Goal: Task Accomplishment & Management: Use online tool/utility

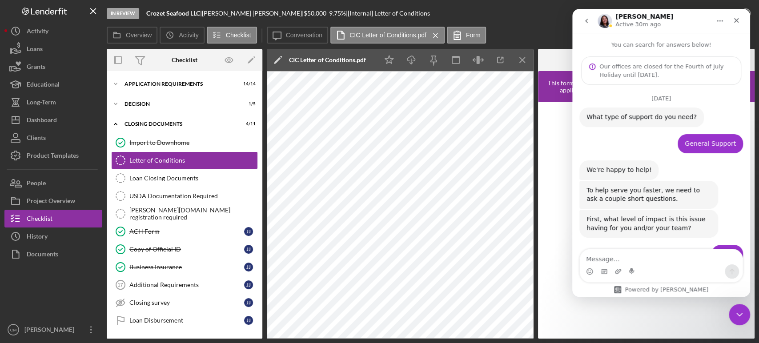
scroll to position [1, 0]
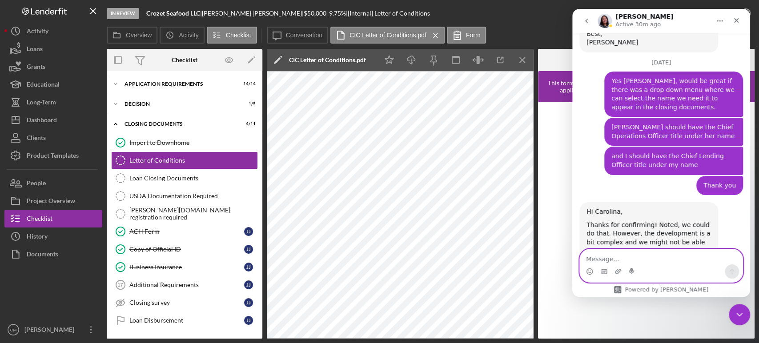
click at [602, 262] on textarea "Message…" at bounding box center [661, 256] width 163 height 15
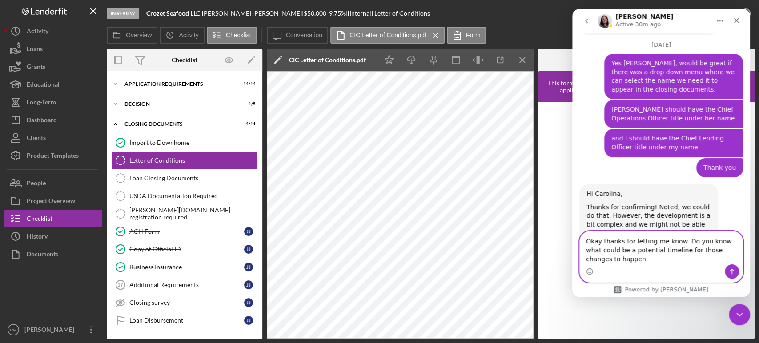
type textarea "Okay thanks for letting me know. Do you know what could be a potential timeline…"
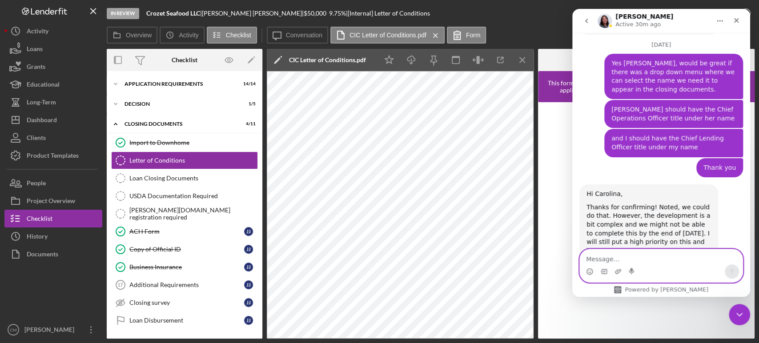
scroll to position [925, 0]
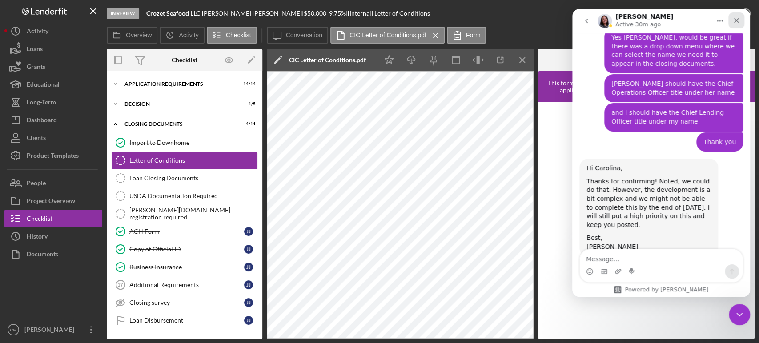
click at [737, 20] on icon "Close" at bounding box center [736, 20] width 5 height 5
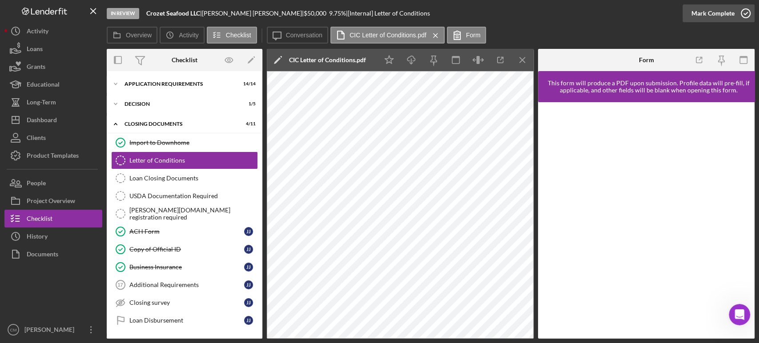
click at [744, 13] on icon "button" at bounding box center [745, 13] width 22 height 22
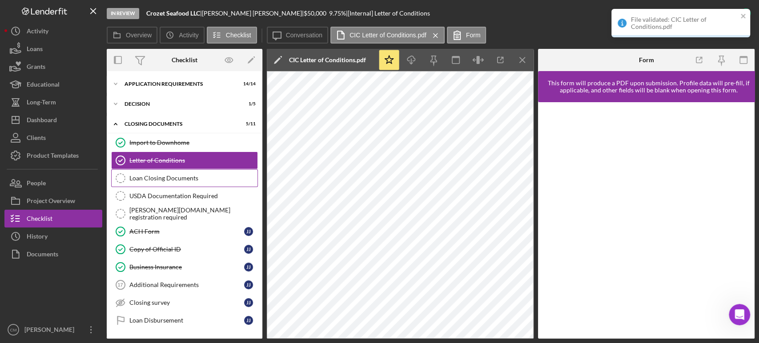
click at [182, 176] on div "Loan Closing Documents" at bounding box center [193, 178] width 128 height 7
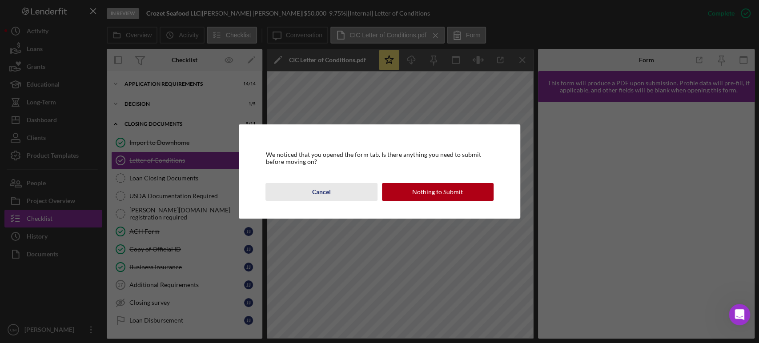
click at [325, 193] on div "Cancel" at bounding box center [321, 192] width 19 height 18
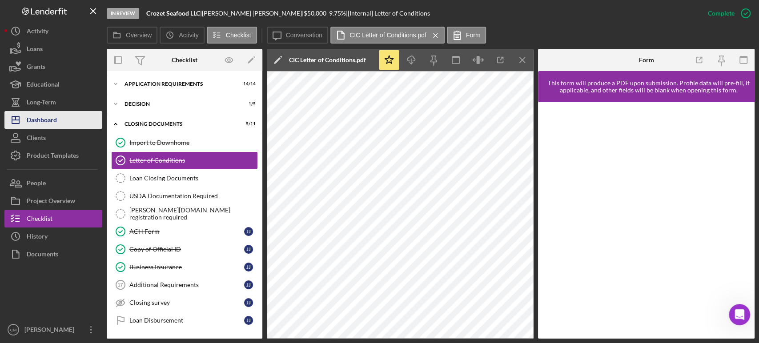
click at [43, 116] on div "Dashboard" at bounding box center [42, 121] width 30 height 20
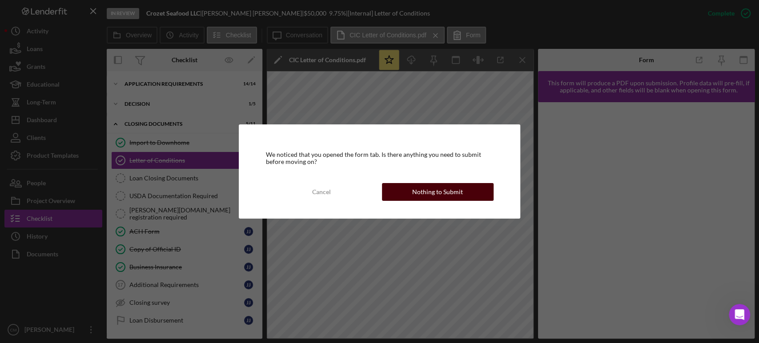
click at [402, 195] on button "Nothing to Submit" at bounding box center [438, 192] width 112 height 18
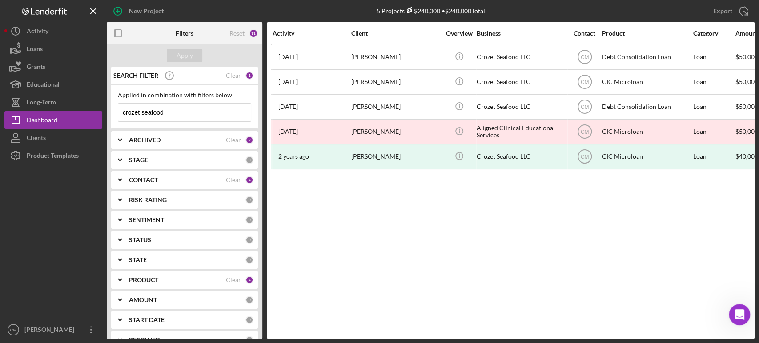
click at [229, 120] on input "crozet seafood" at bounding box center [184, 113] width 132 height 18
type input "[PERSON_NAME]"
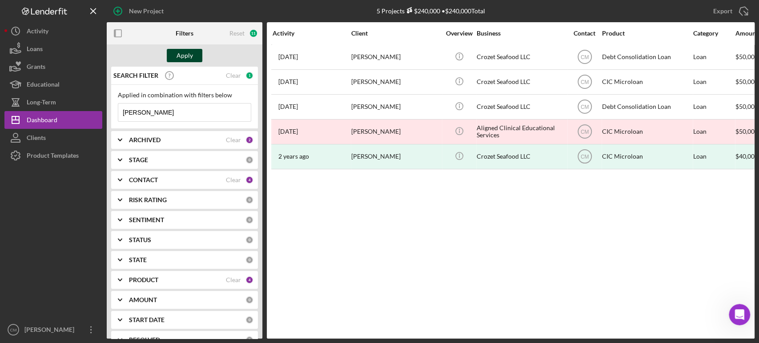
click at [180, 52] on div "Apply" at bounding box center [184, 55] width 16 height 13
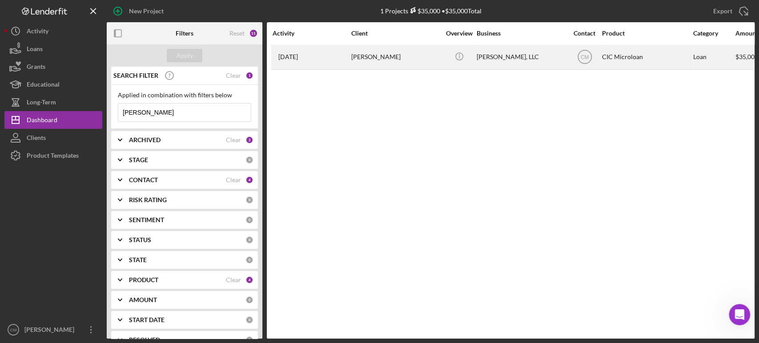
click at [415, 60] on div "[PERSON_NAME]" at bounding box center [395, 57] width 89 height 24
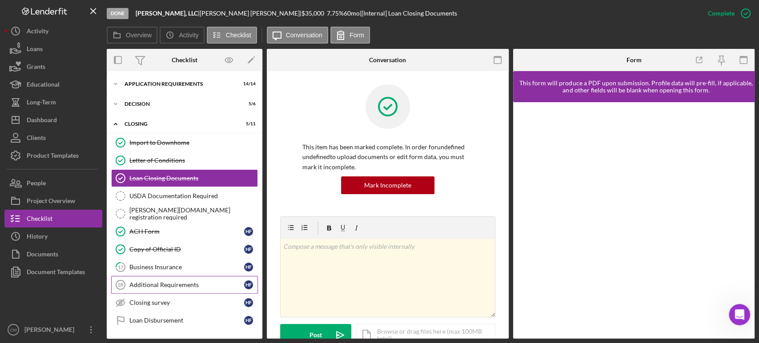
click at [187, 288] on link "Additional Requirements 18 Additional Requirements H F" at bounding box center [184, 285] width 147 height 18
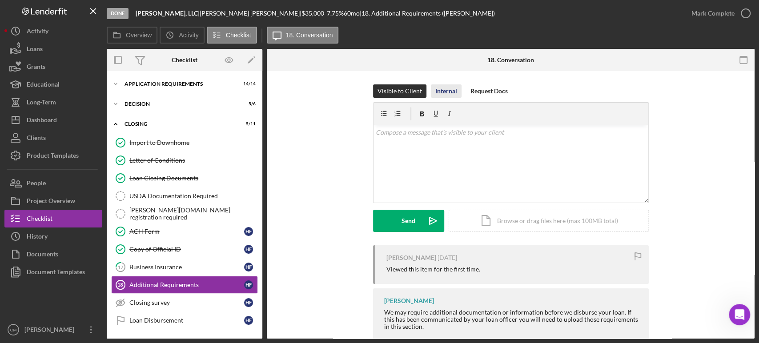
click at [441, 94] on div "Internal" at bounding box center [446, 90] width 22 height 13
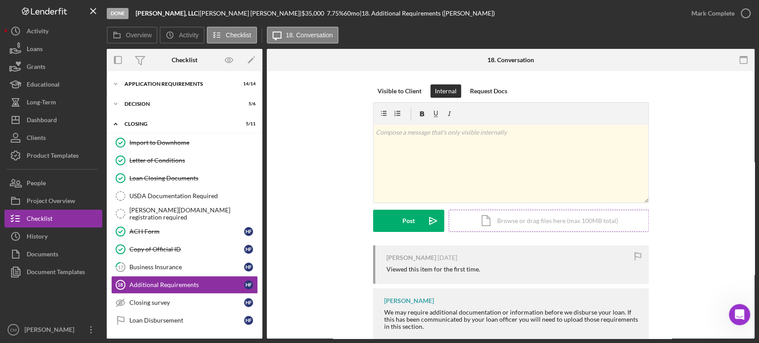
click at [517, 227] on div "Icon/Document Browse or drag files here (max 100MB total) Tap to choose files o…" at bounding box center [549, 221] width 200 height 22
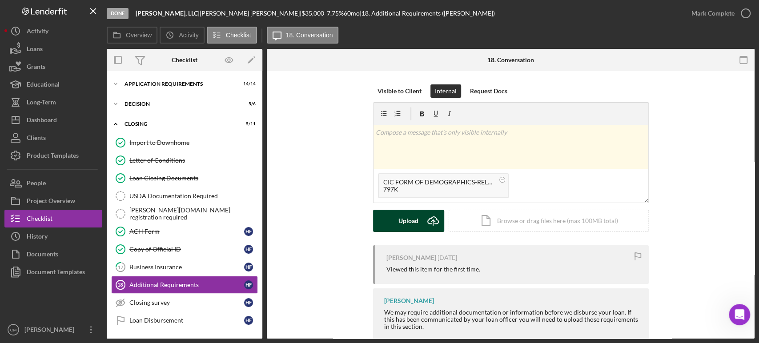
click at [404, 224] on div "Upload" at bounding box center [408, 221] width 20 height 22
